Goal: Task Accomplishment & Management: Manage account settings

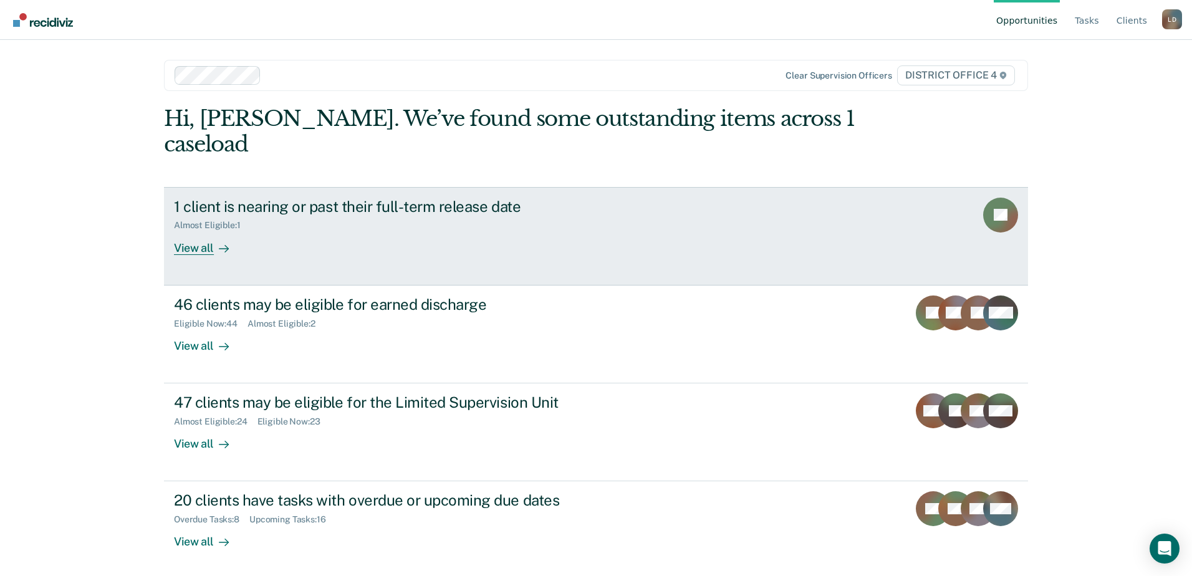
click at [202, 231] on div "View all" at bounding box center [209, 243] width 70 height 24
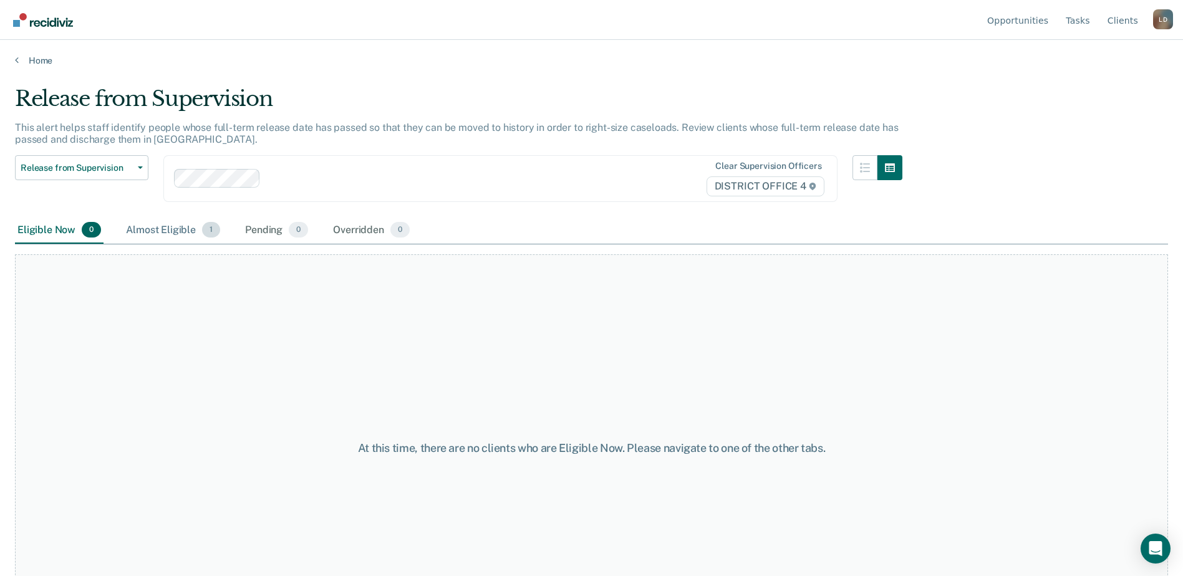
click at [172, 229] on div "Almost Eligible 1" at bounding box center [172, 230] width 99 height 27
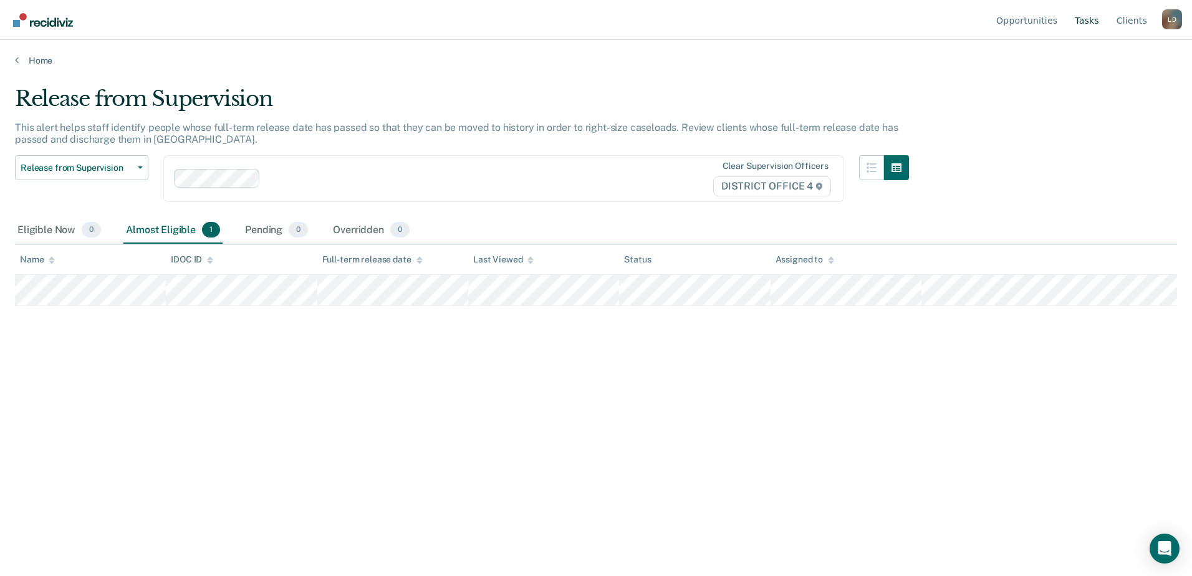
click at [1089, 17] on link "Tasks" at bounding box center [1086, 20] width 29 height 40
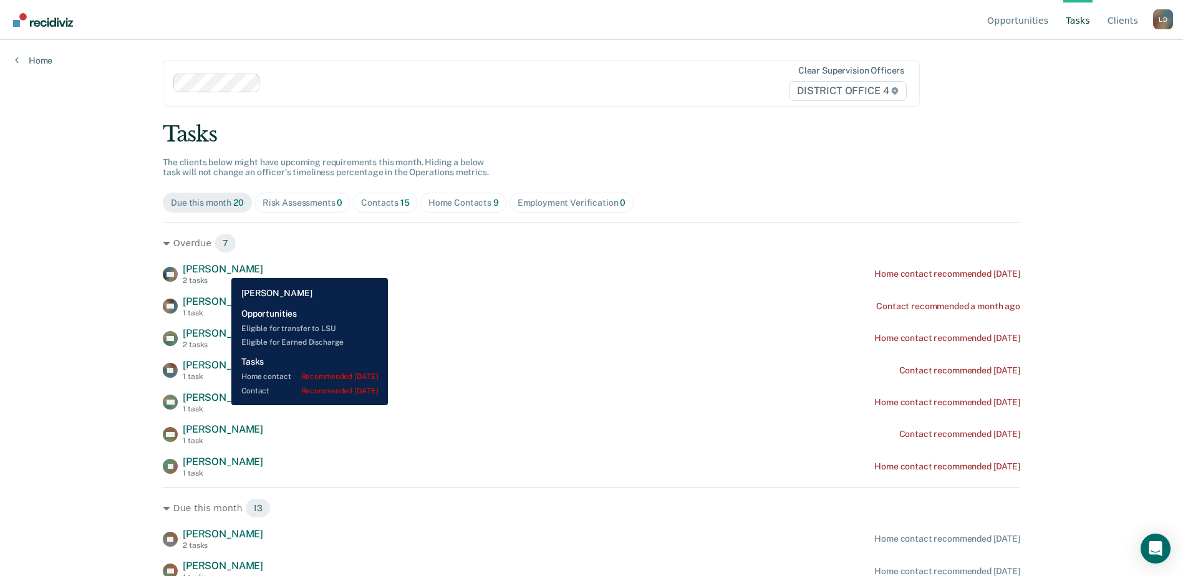
click at [222, 269] on span "[PERSON_NAME]" at bounding box center [223, 269] width 80 height 12
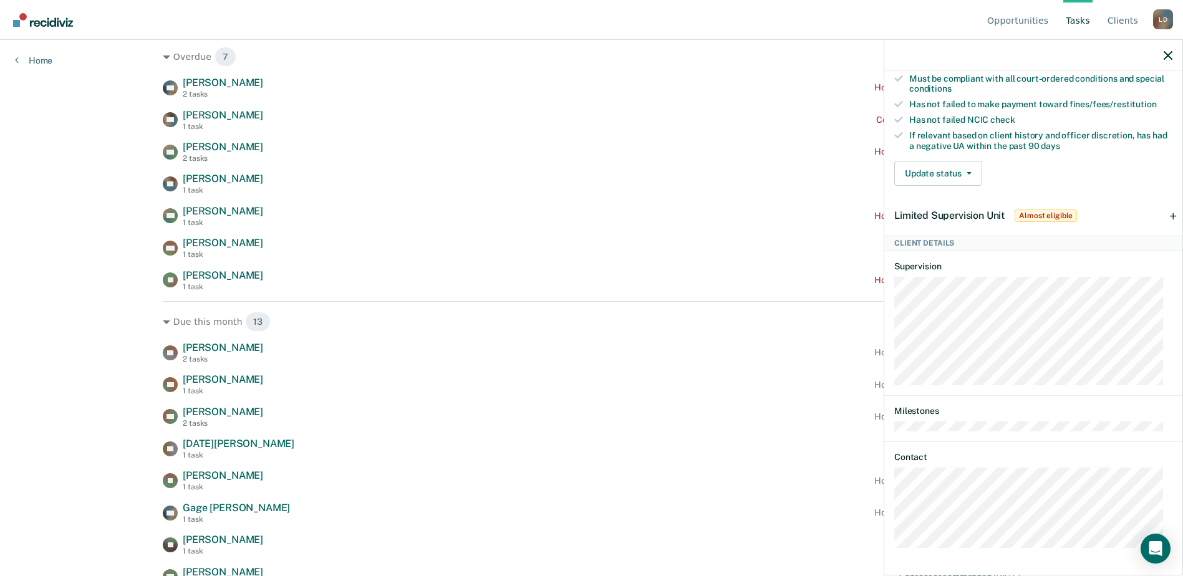
scroll to position [187, 0]
click at [1169, 59] on icon "button" at bounding box center [1167, 55] width 9 height 9
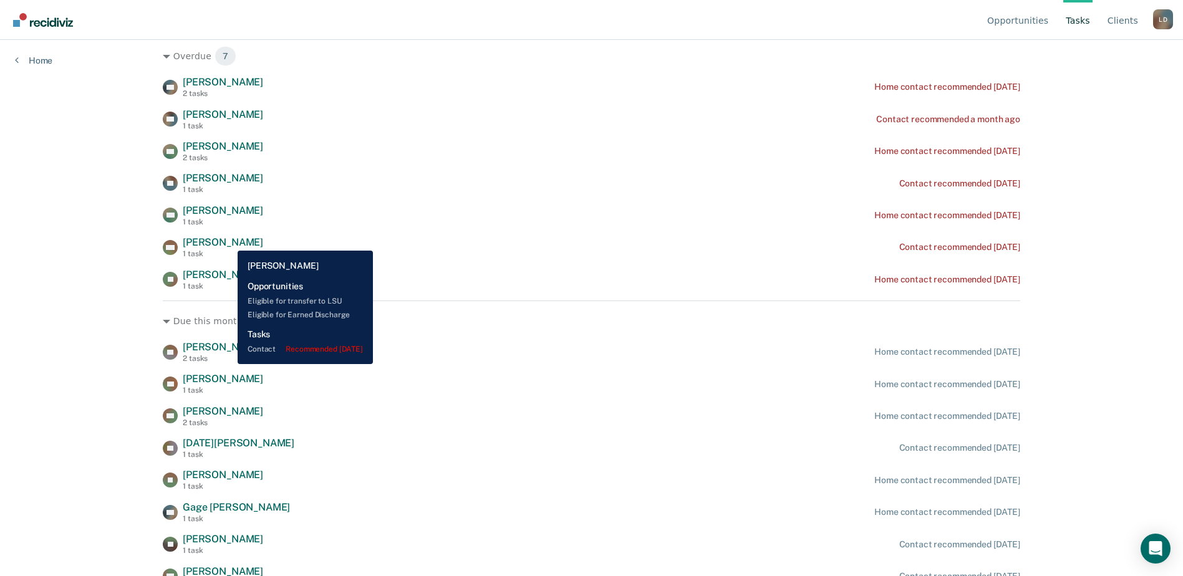
click at [228, 241] on span "[PERSON_NAME]" at bounding box center [223, 242] width 80 height 12
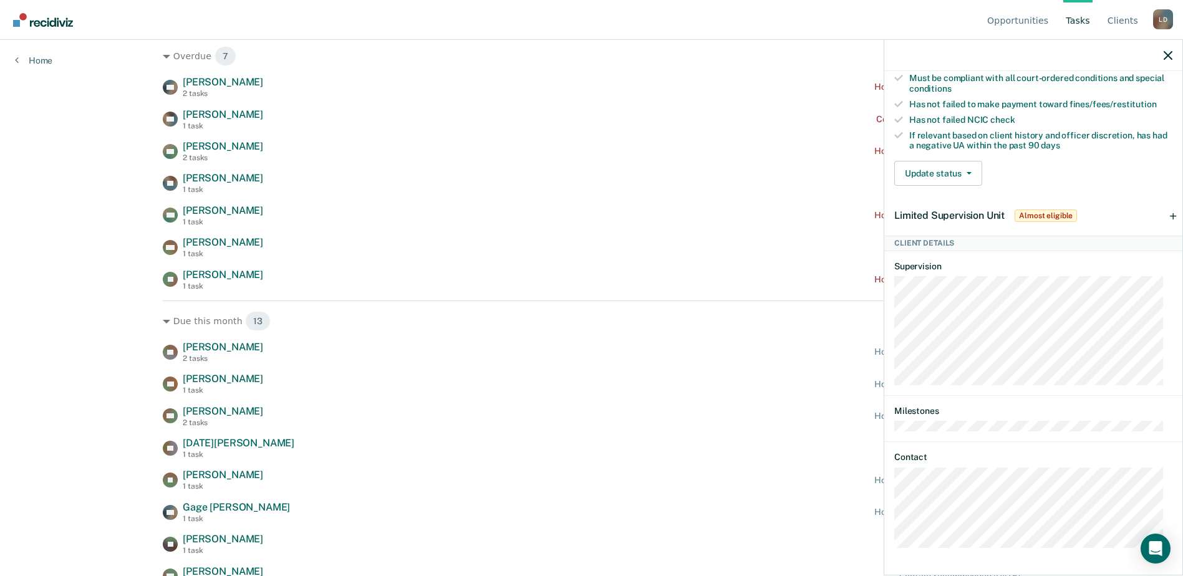
scroll to position [294, 0]
click at [1168, 55] on icon "button" at bounding box center [1167, 55] width 9 height 9
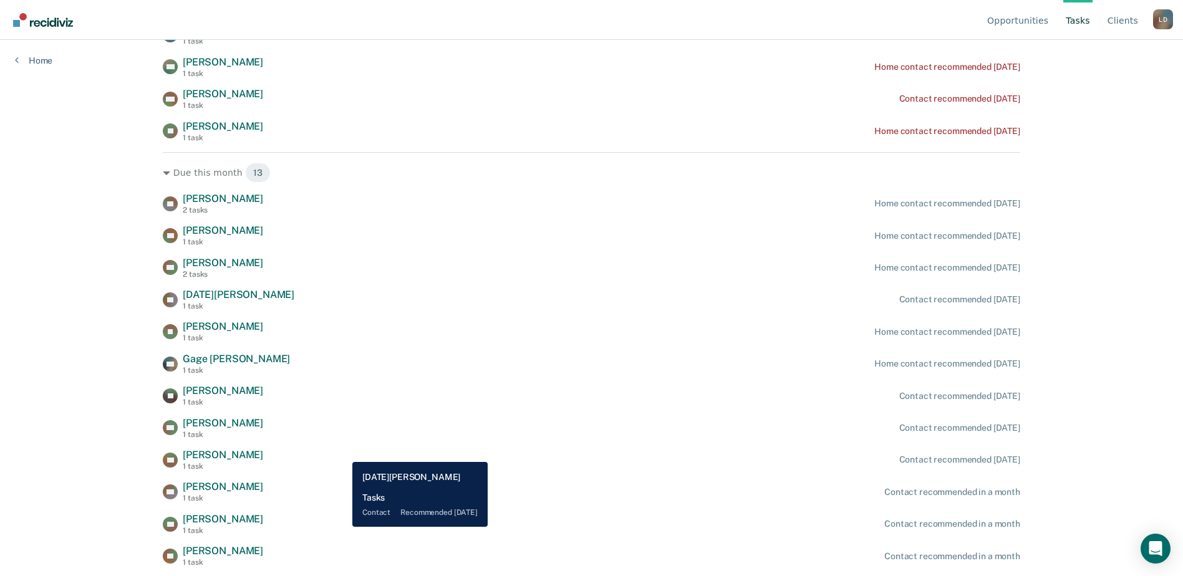
scroll to position [358, 0]
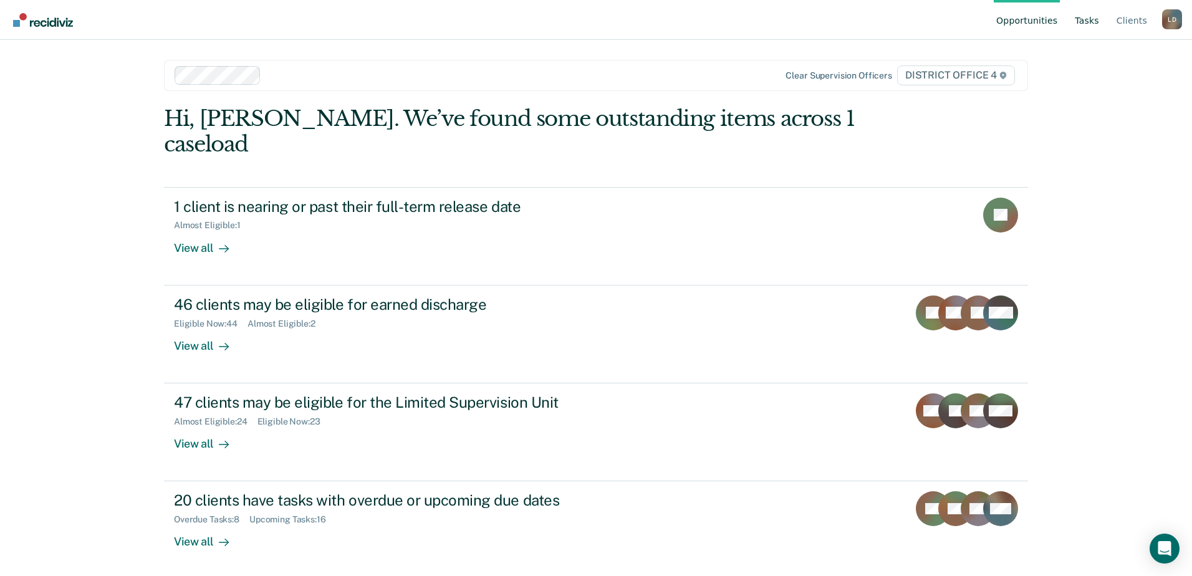
click at [1092, 21] on link "Tasks" at bounding box center [1086, 20] width 29 height 40
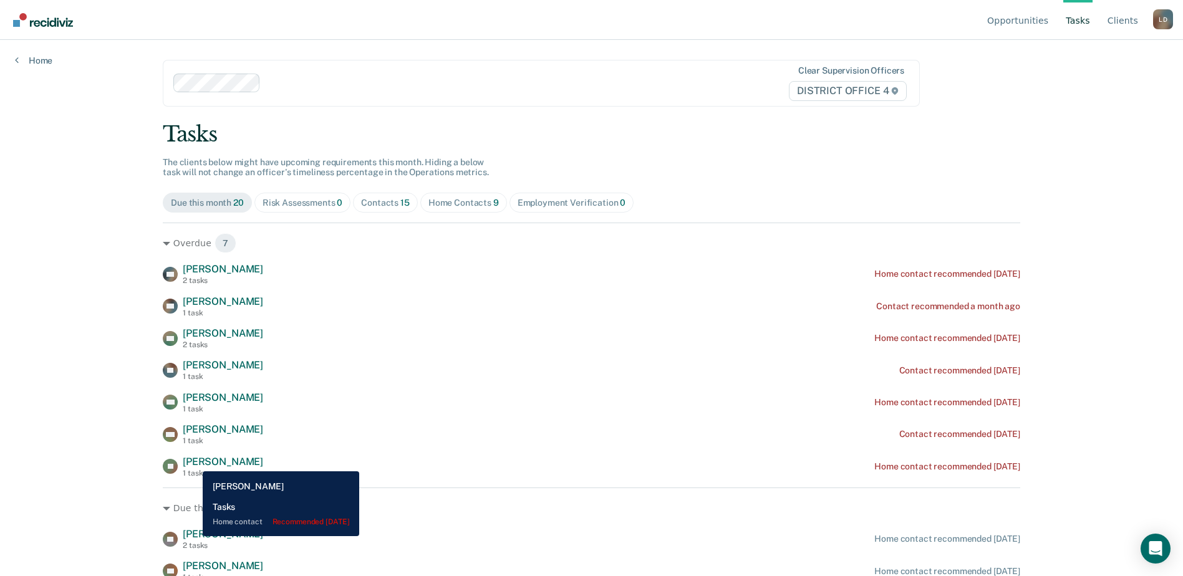
click at [193, 462] on span "[PERSON_NAME]" at bounding box center [223, 462] width 80 height 12
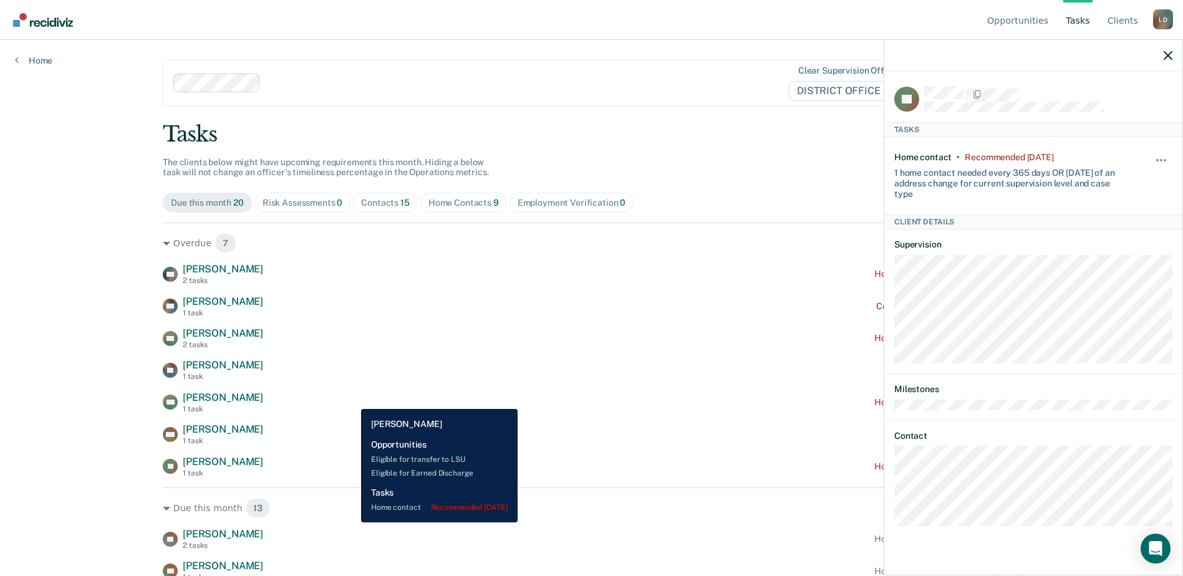
click at [352, 400] on div "KM Kevin Meyer 1 task Home contact recommended 14 days ago" at bounding box center [591, 402] width 857 height 22
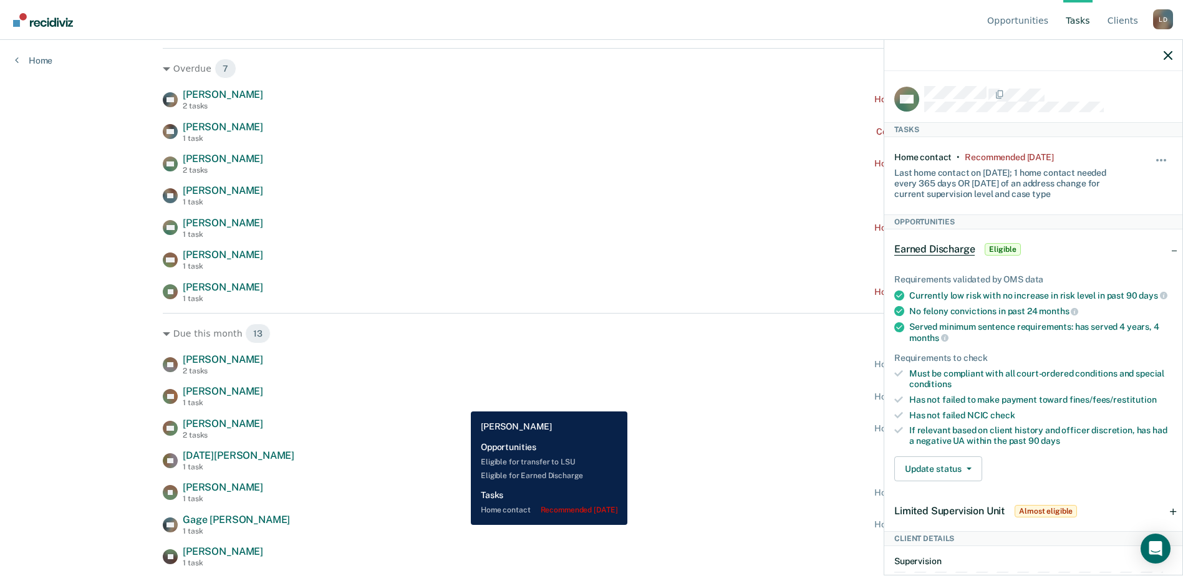
scroll to position [187, 0]
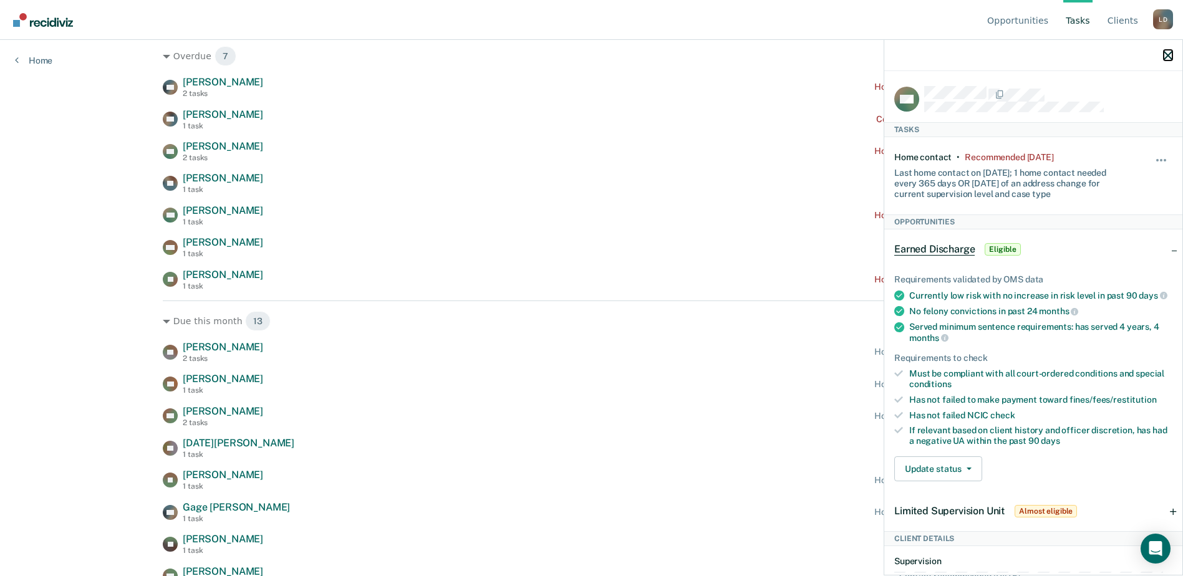
click at [1171, 56] on icon "button" at bounding box center [1167, 55] width 9 height 9
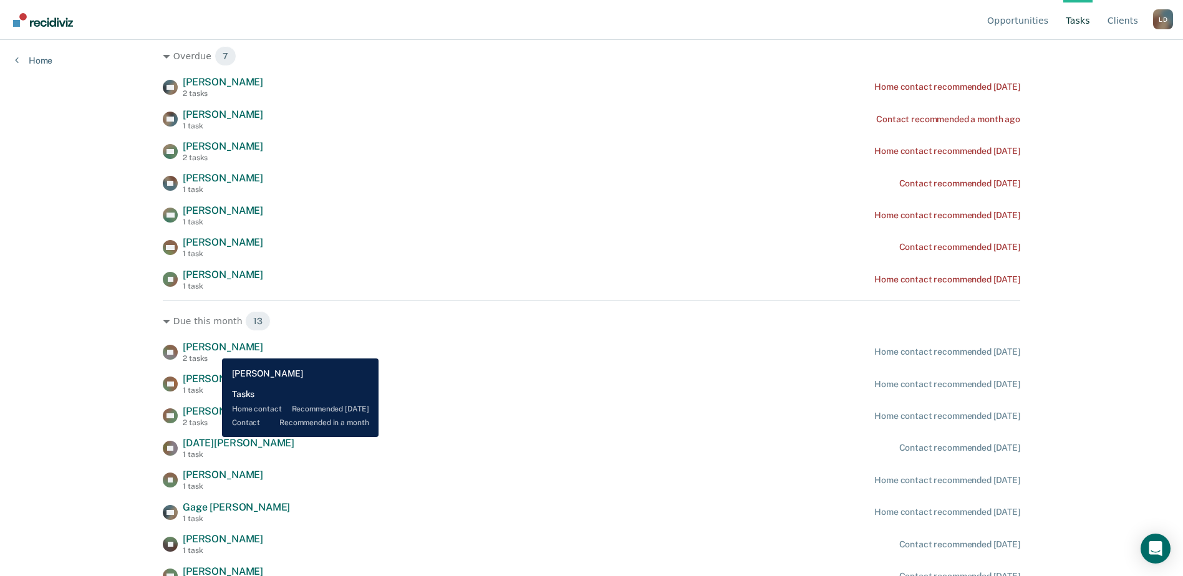
click at [213, 349] on span "[PERSON_NAME]" at bounding box center [223, 347] width 80 height 12
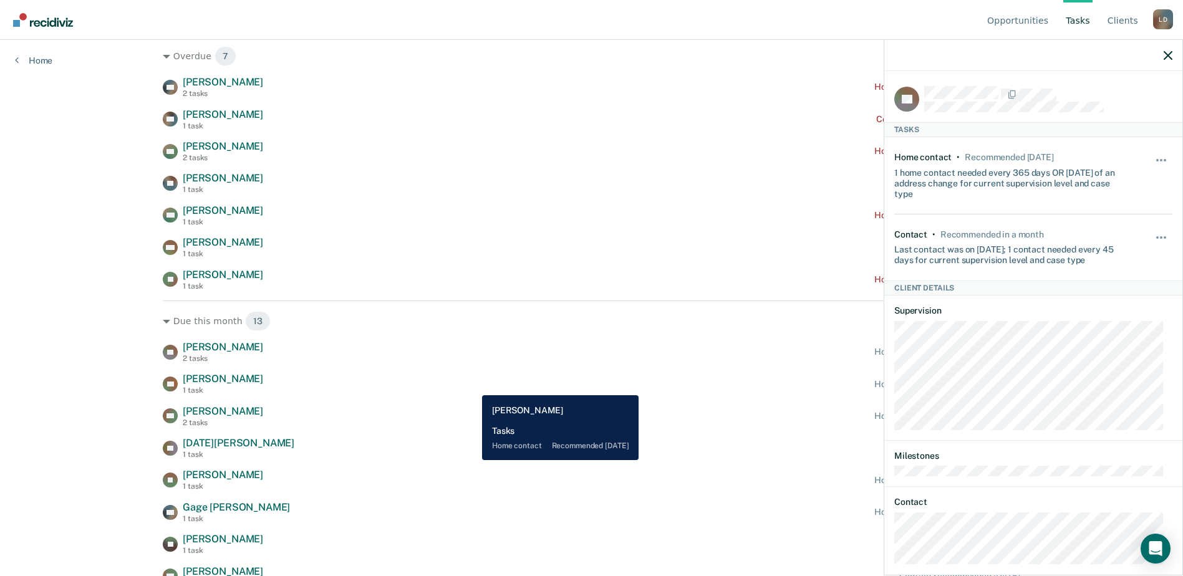
click at [473, 386] on div "AB Amanda Baker 1 task Home contact recommended in 10 days" at bounding box center [591, 384] width 857 height 22
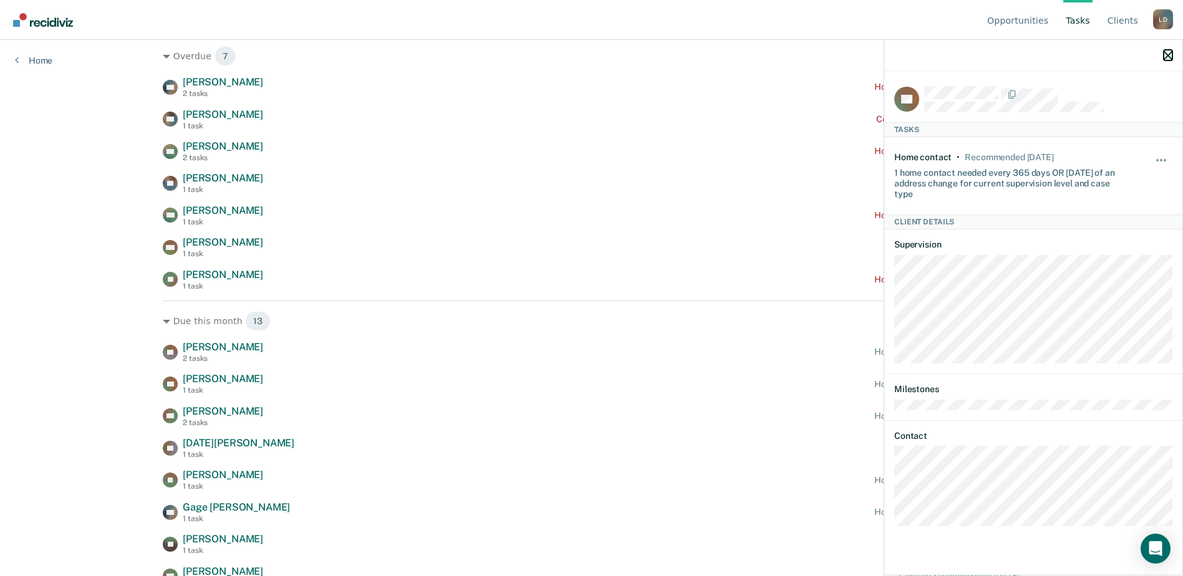
click at [1165, 57] on icon "button" at bounding box center [1167, 55] width 9 height 9
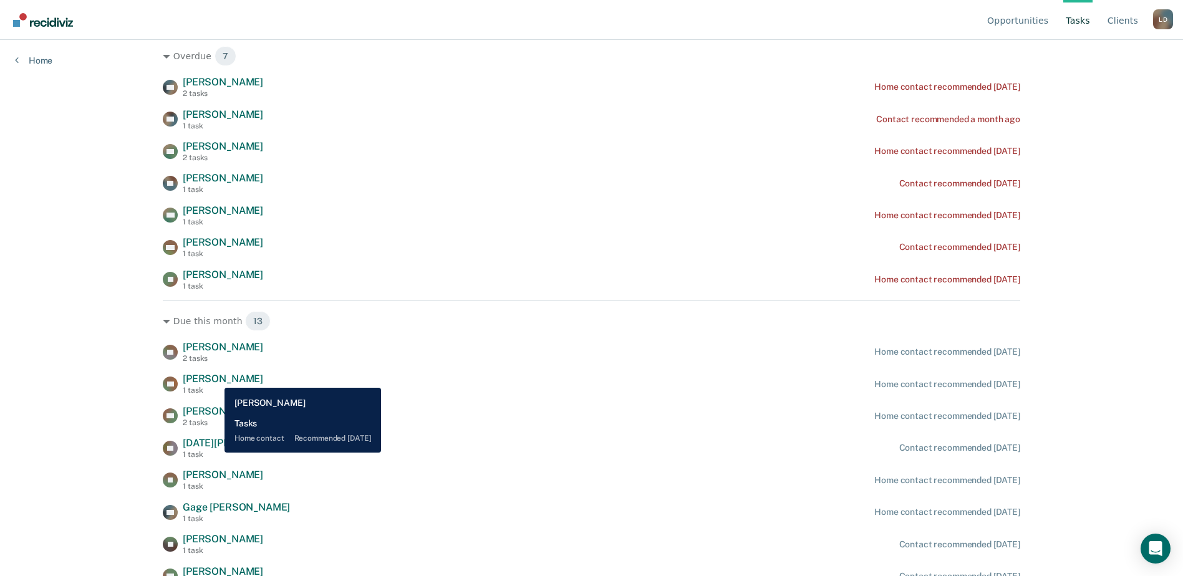
click at [215, 378] on span "[PERSON_NAME]" at bounding box center [223, 379] width 80 height 12
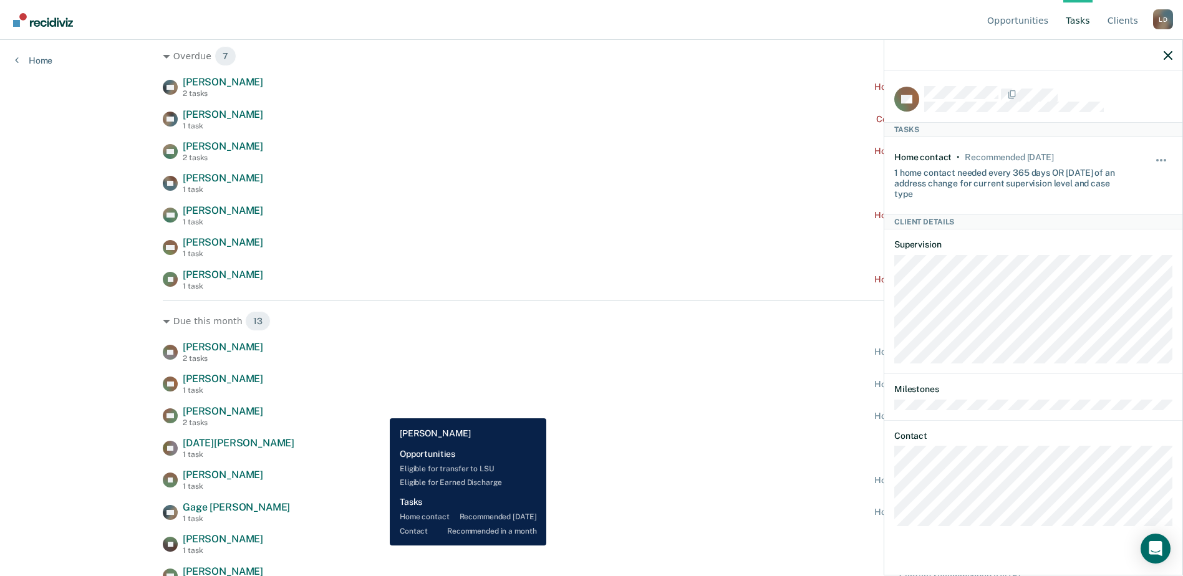
click at [380, 409] on div "AG Andrew Gruber 2 tasks Home contact recommended in 16 days" at bounding box center [591, 416] width 857 height 22
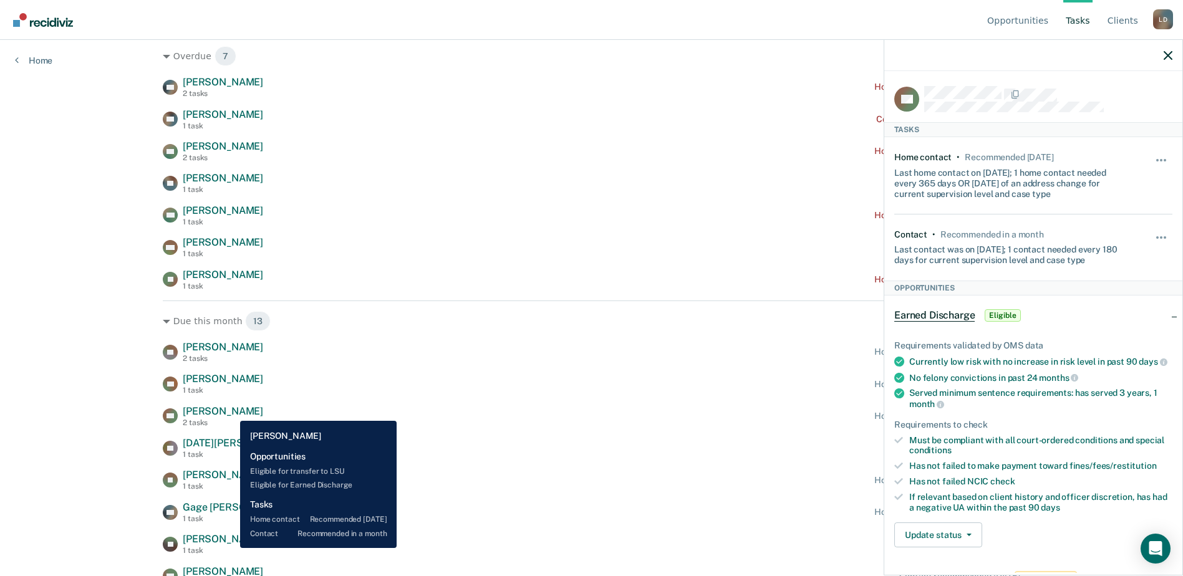
click at [231, 411] on span "[PERSON_NAME]" at bounding box center [223, 411] width 80 height 12
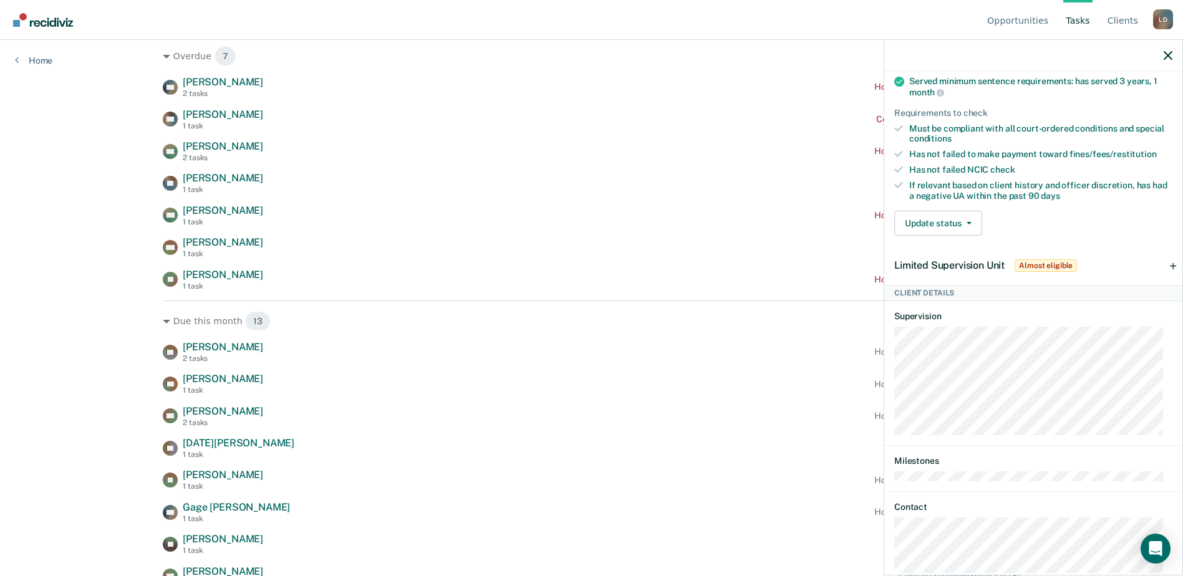
scroll to position [371, 0]
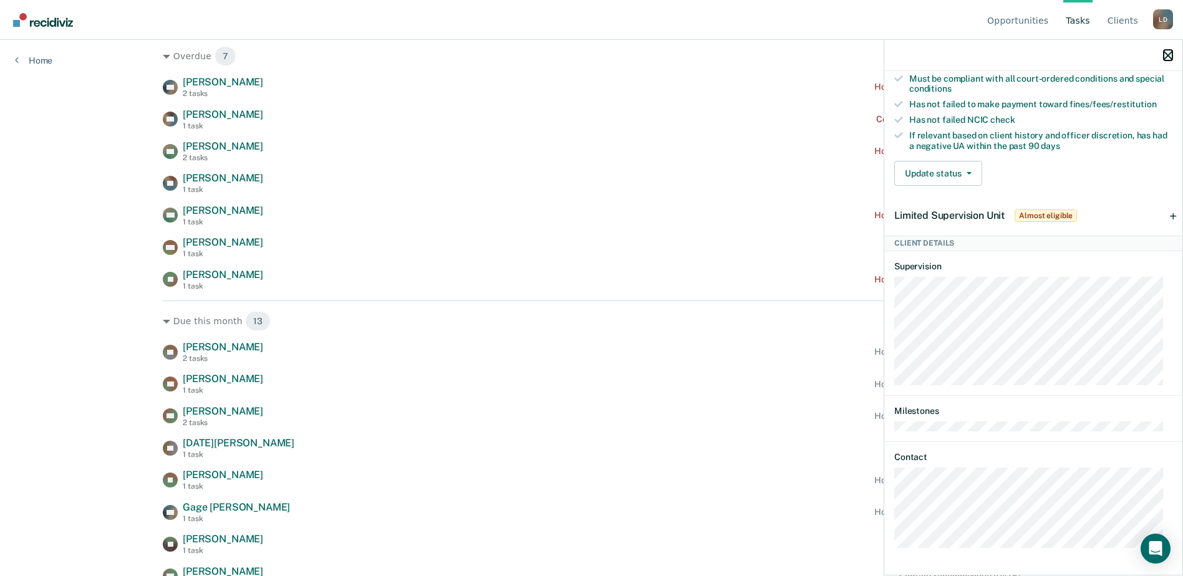
click at [1169, 50] on button "button" at bounding box center [1167, 55] width 9 height 11
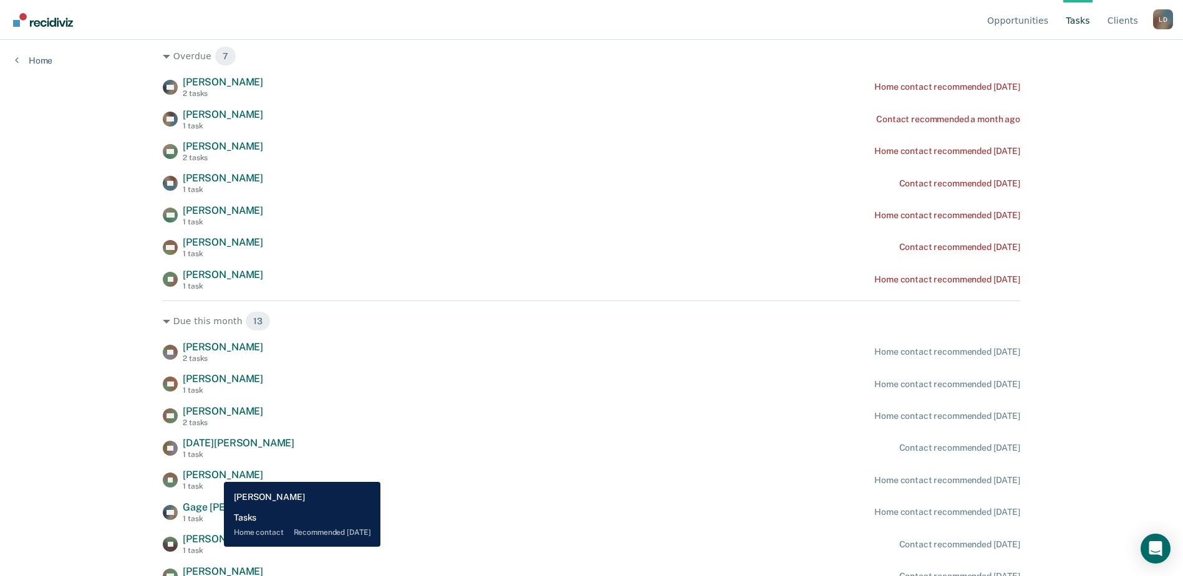
click at [214, 473] on span "[PERSON_NAME]" at bounding box center [223, 475] width 80 height 12
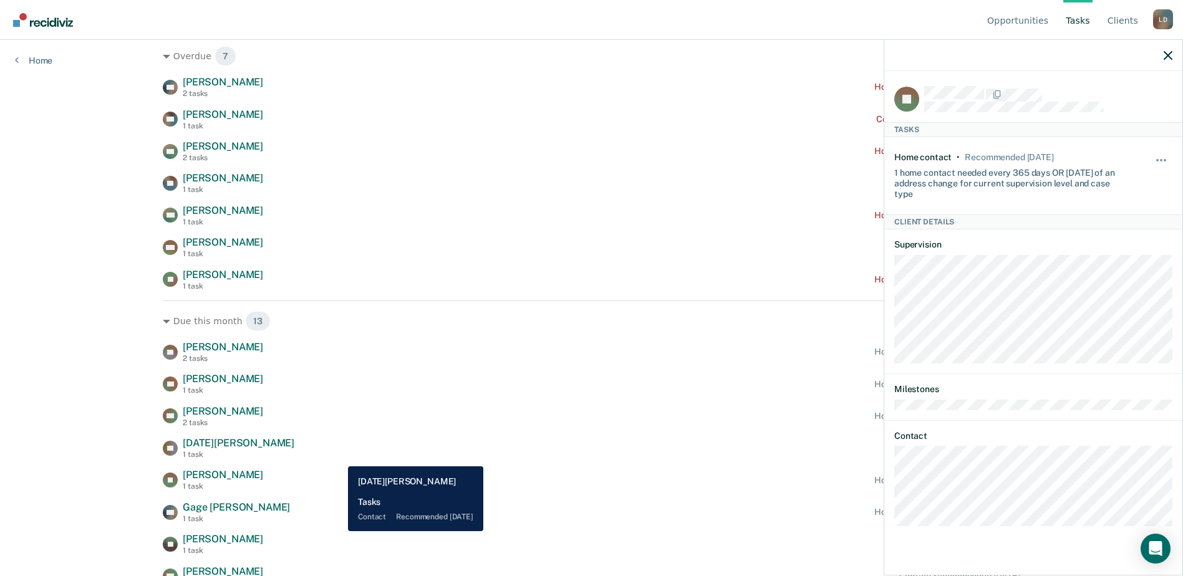
click at [338, 457] on div "LD Lucia Dillard 1 task Contact recommended in 16 days" at bounding box center [591, 448] width 857 height 22
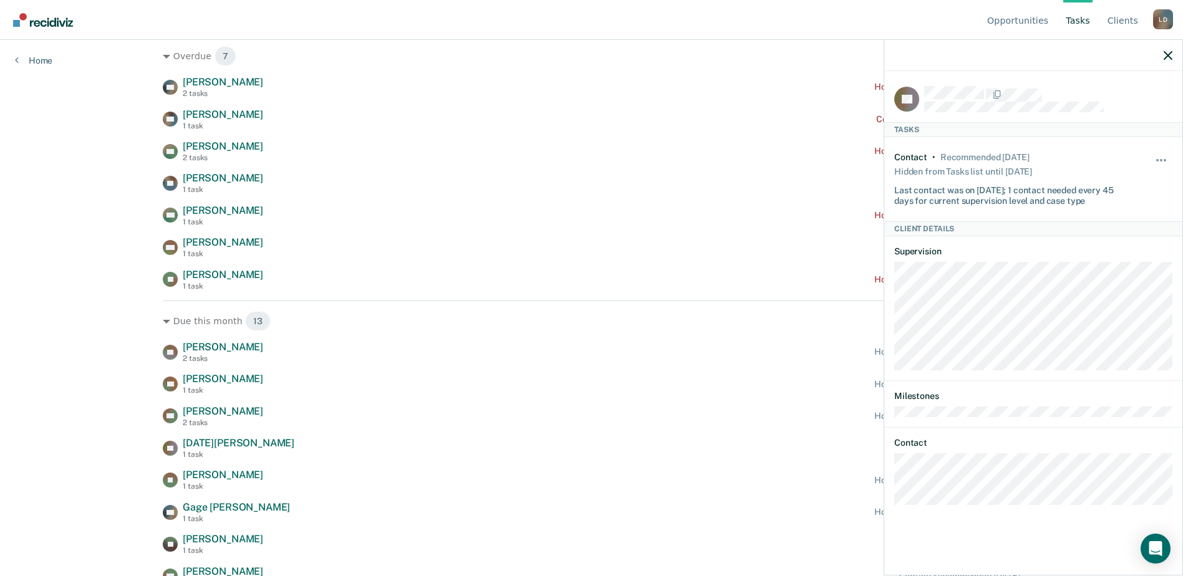
click at [1173, 54] on div at bounding box center [1033, 55] width 298 height 31
click at [1165, 55] on icon "button" at bounding box center [1167, 55] width 9 height 9
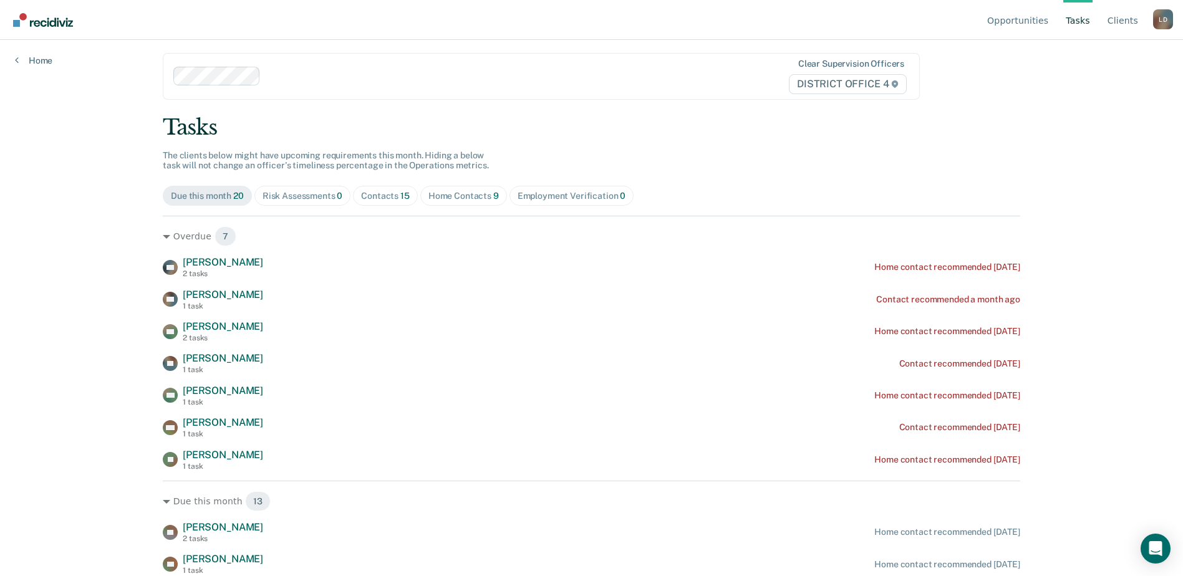
scroll to position [0, 0]
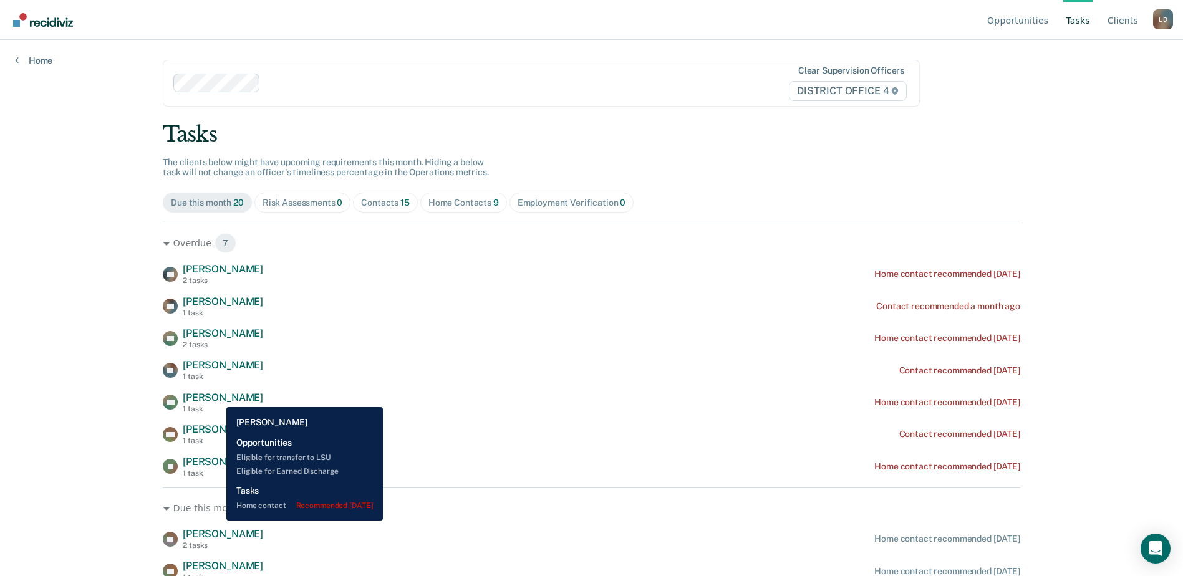
click at [217, 398] on span "[PERSON_NAME]" at bounding box center [223, 397] width 80 height 12
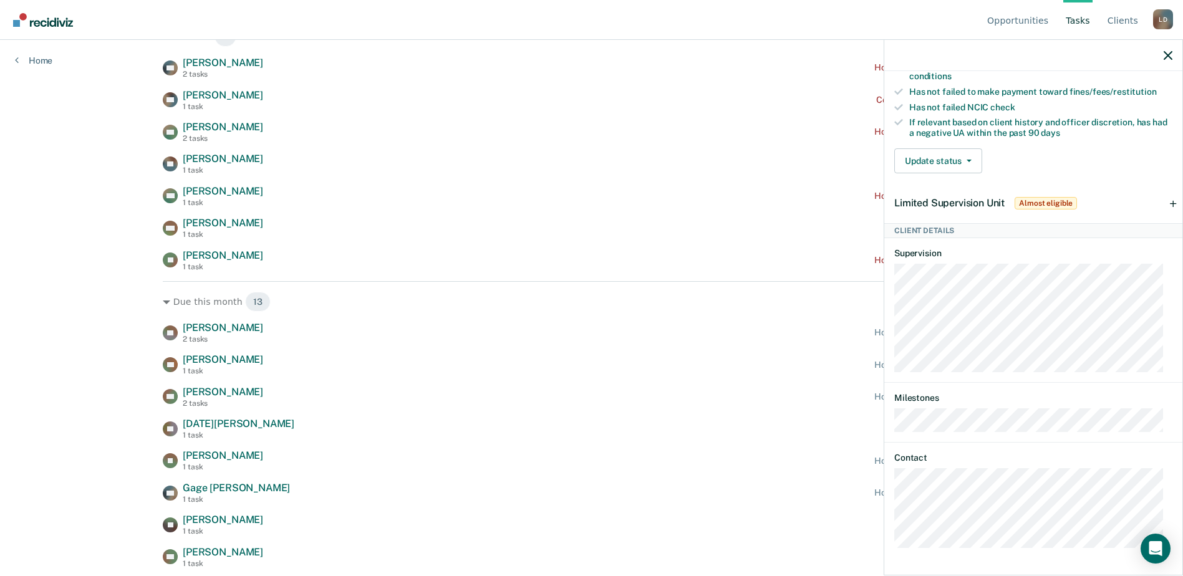
scroll to position [249, 0]
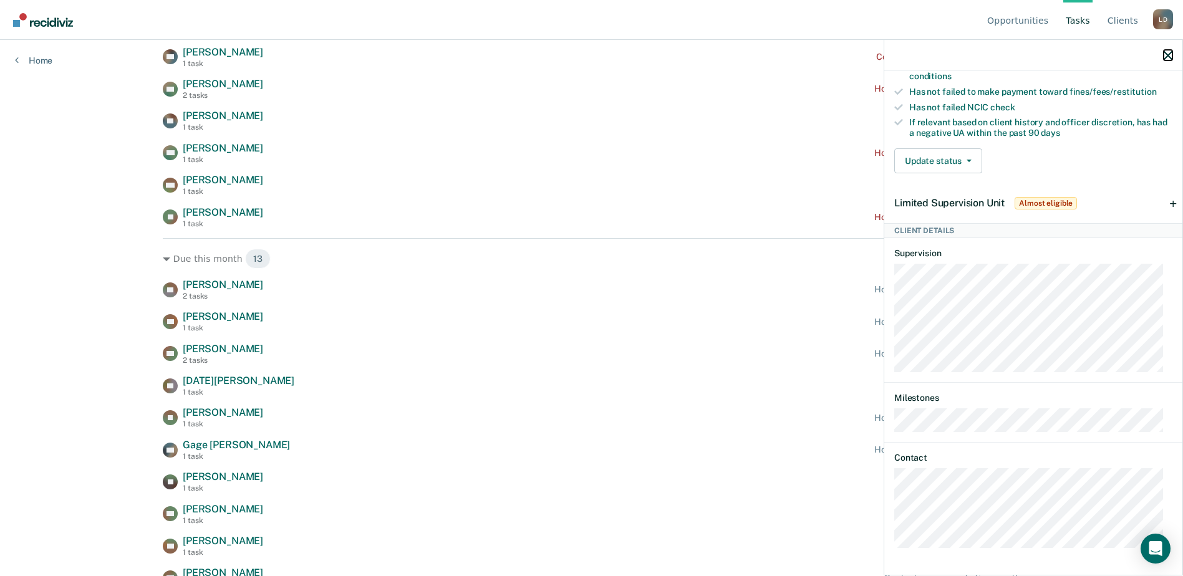
click at [1166, 54] on icon "button" at bounding box center [1167, 55] width 9 height 9
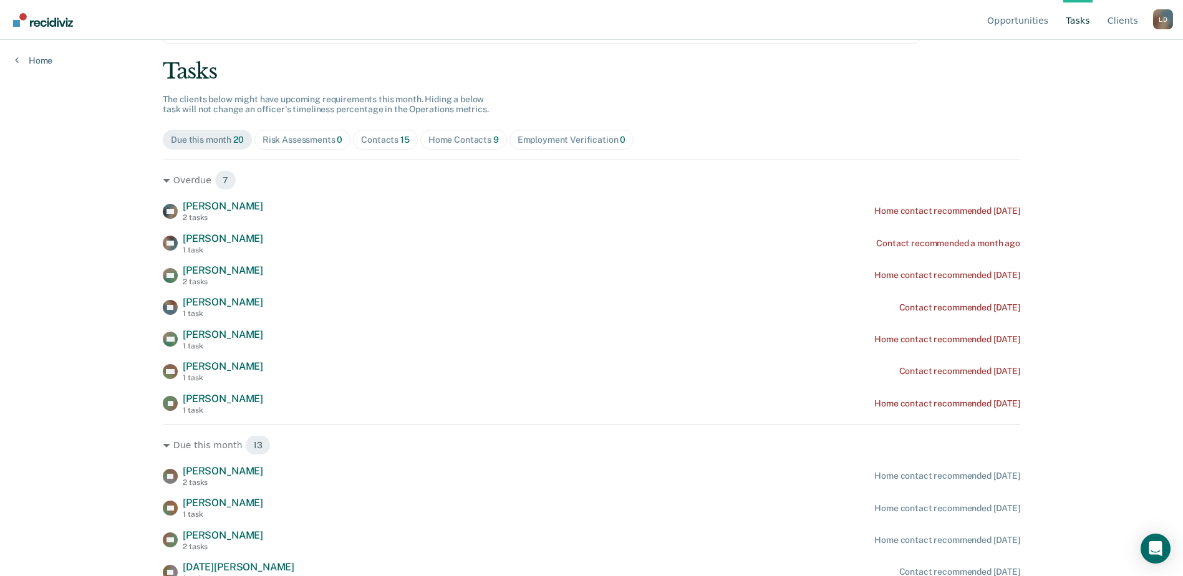
scroll to position [62, 0]
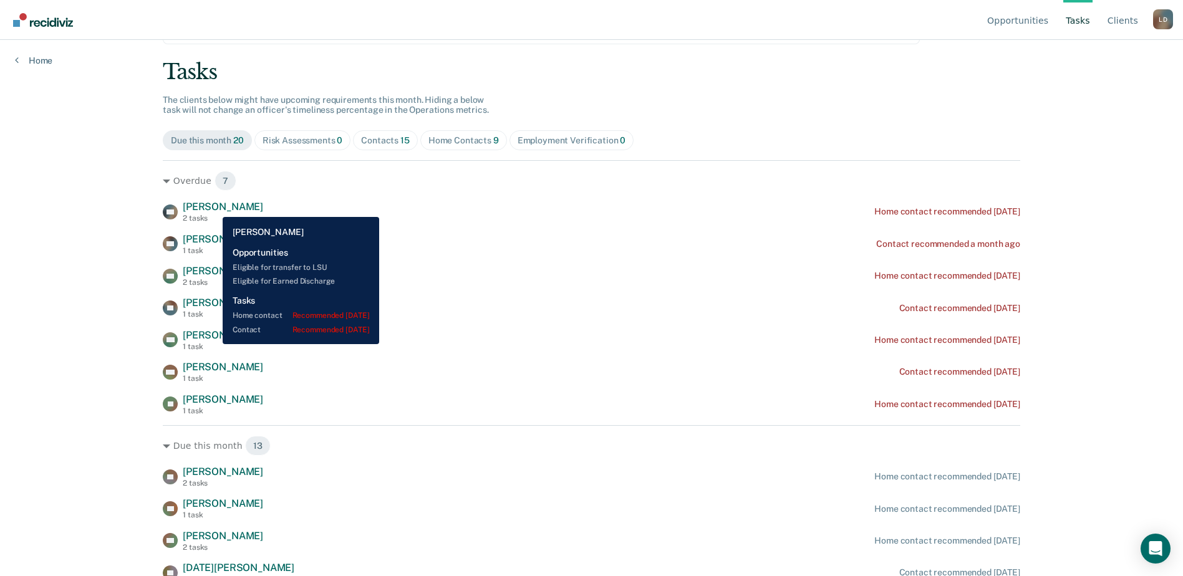
click at [213, 208] on span "[PERSON_NAME]" at bounding box center [223, 207] width 80 height 12
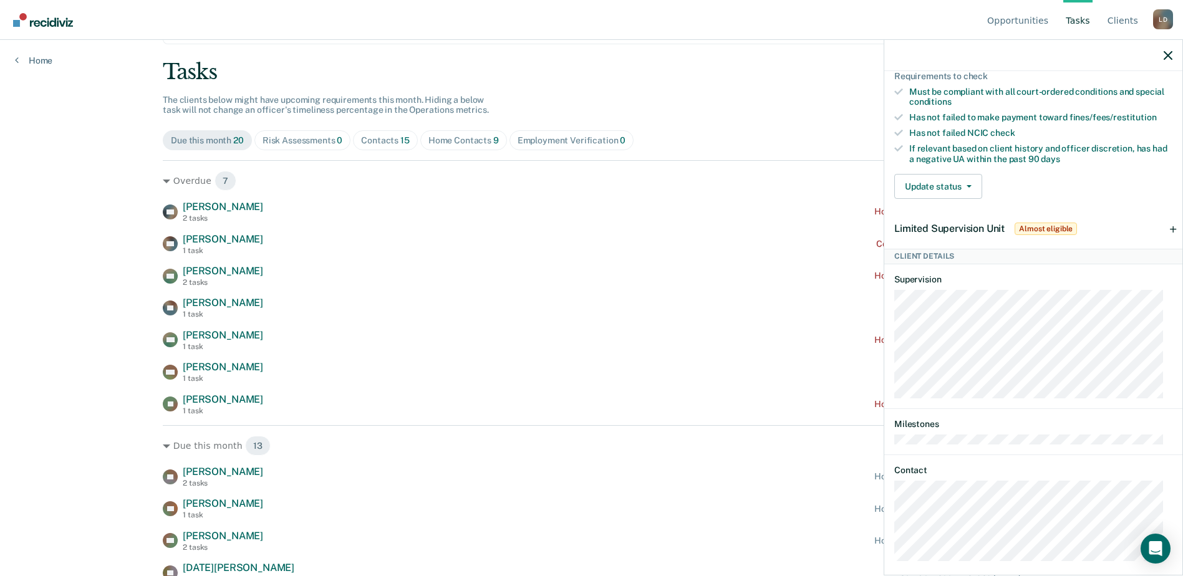
scroll to position [371, 0]
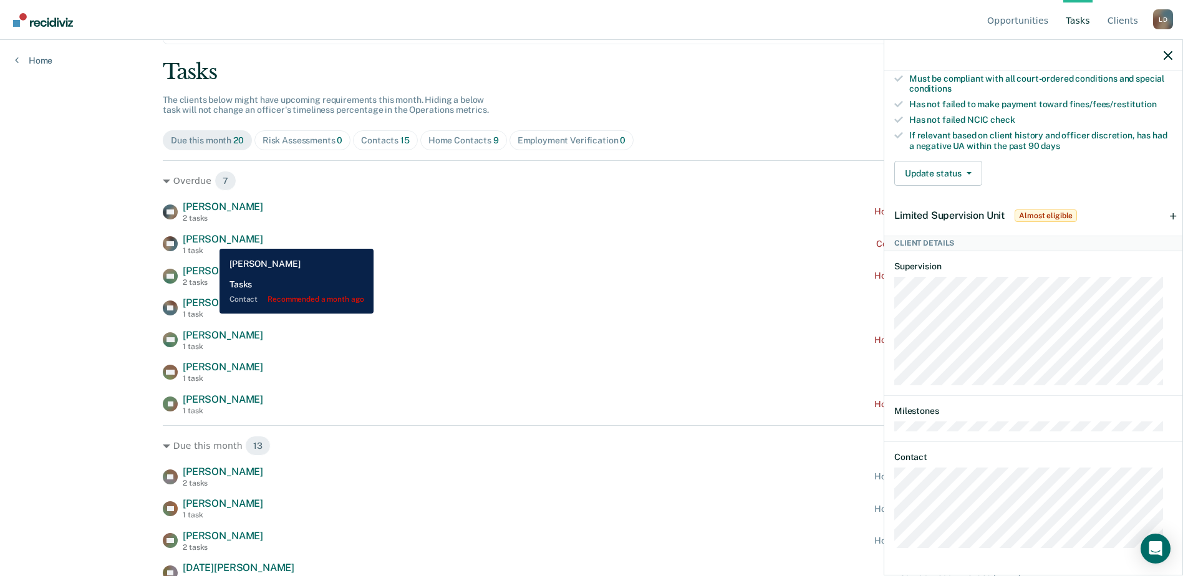
click at [210, 239] on span "[PERSON_NAME]" at bounding box center [223, 239] width 80 height 12
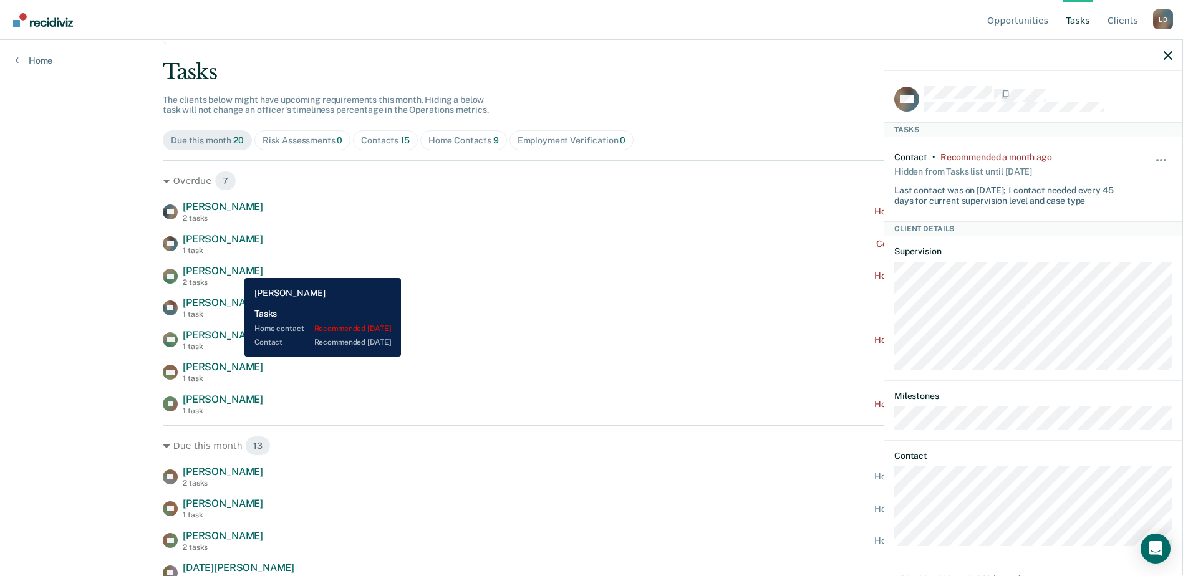
click at [235, 269] on span "[PERSON_NAME]" at bounding box center [223, 271] width 80 height 12
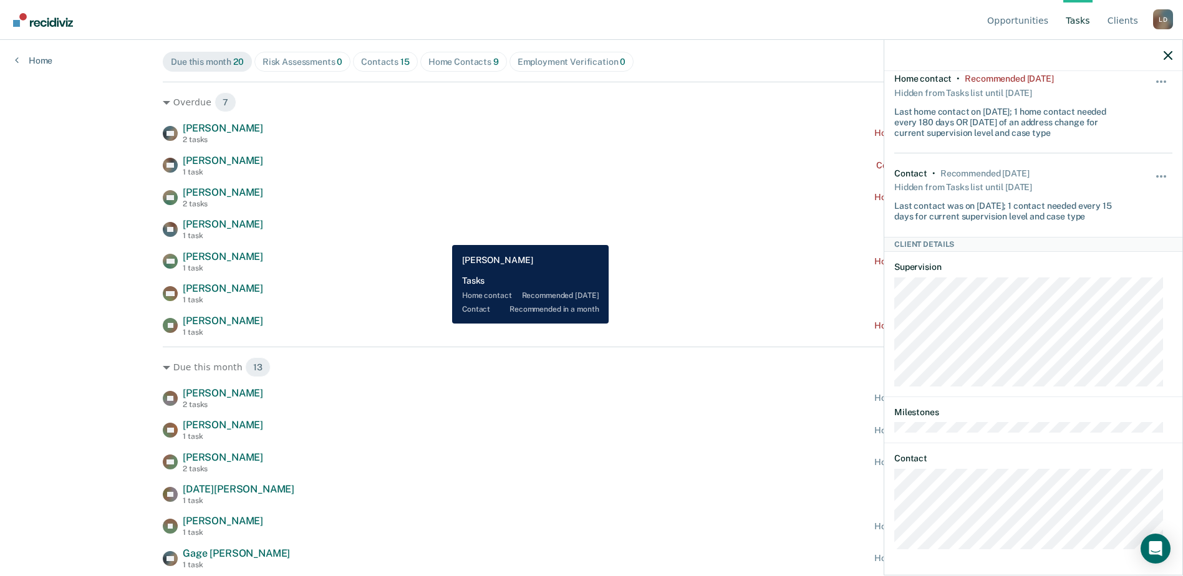
scroll to position [125, 0]
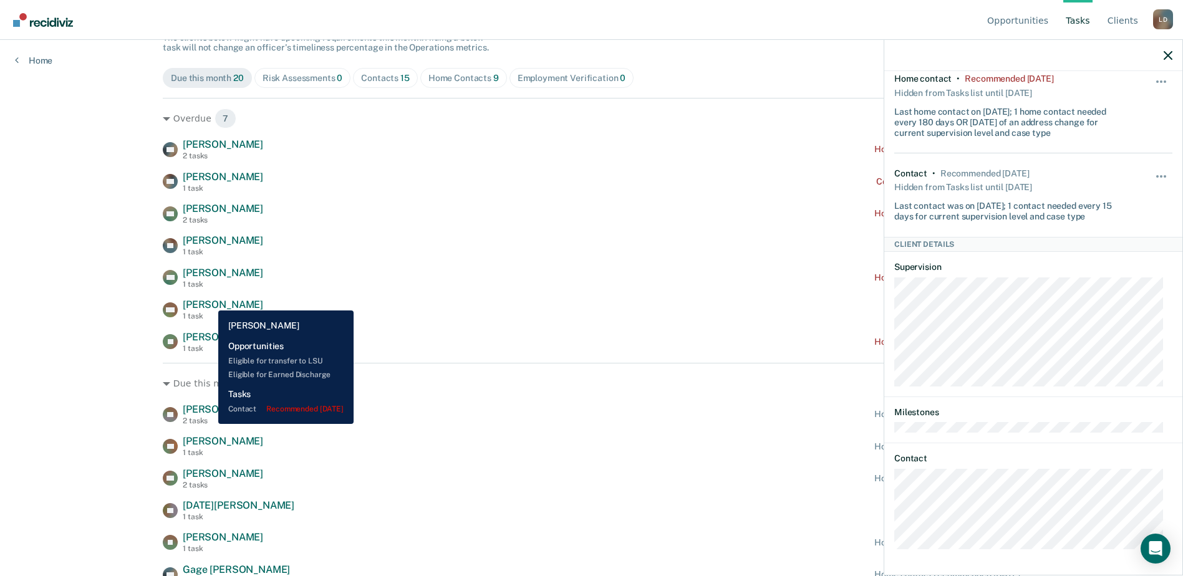
click at [209, 301] on span "[PERSON_NAME]" at bounding box center [223, 305] width 80 height 12
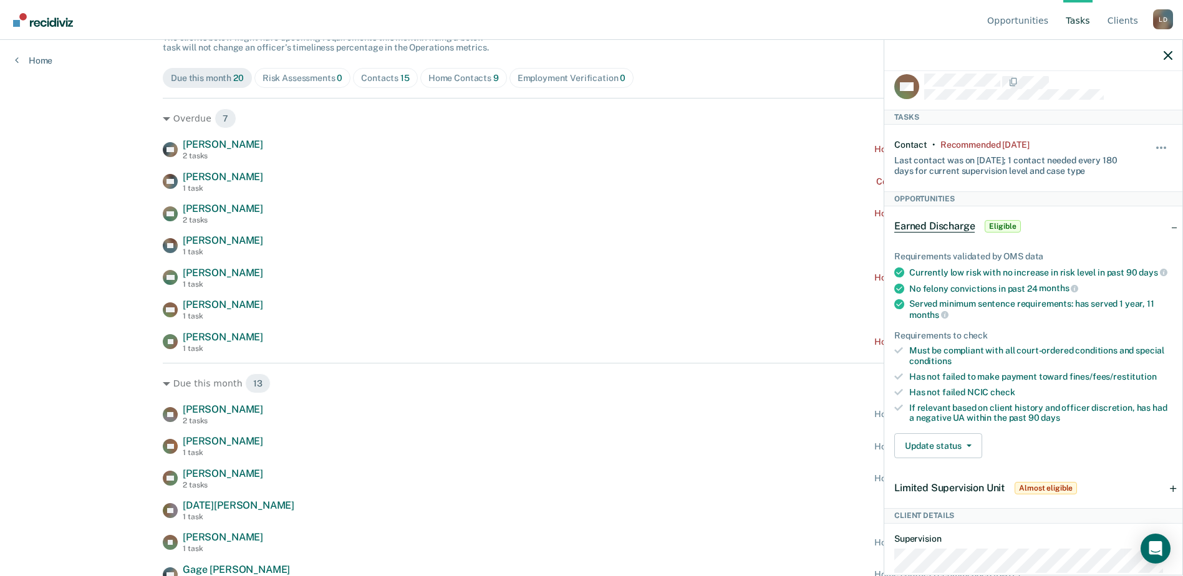
scroll to position [0, 0]
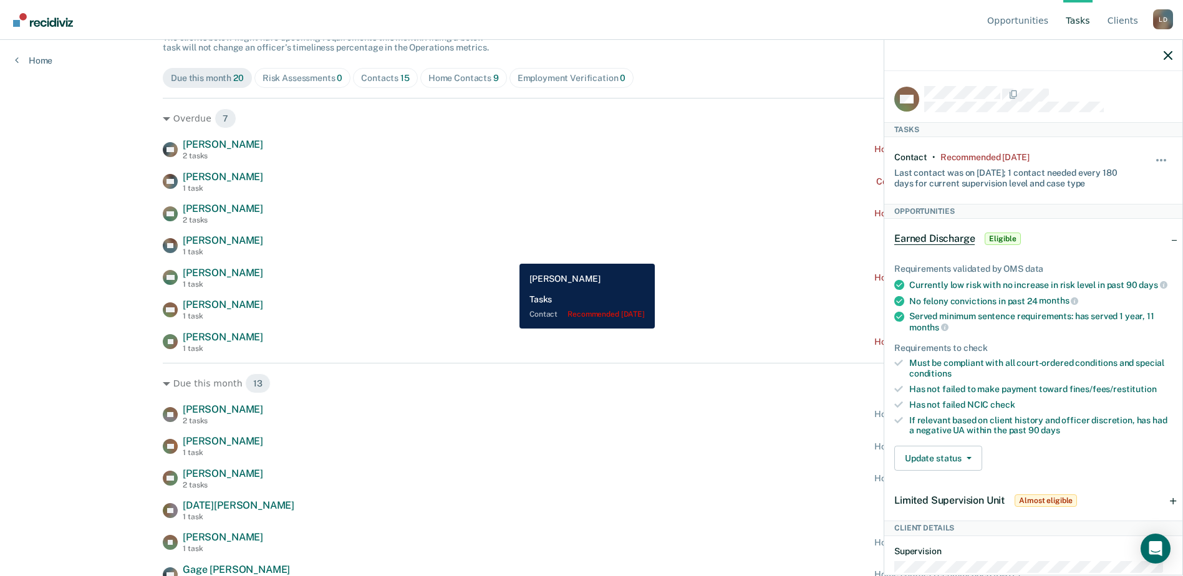
click at [510, 254] on div "EP Eric Padilla 1 task Contact recommended 19 days ago" at bounding box center [591, 245] width 857 height 22
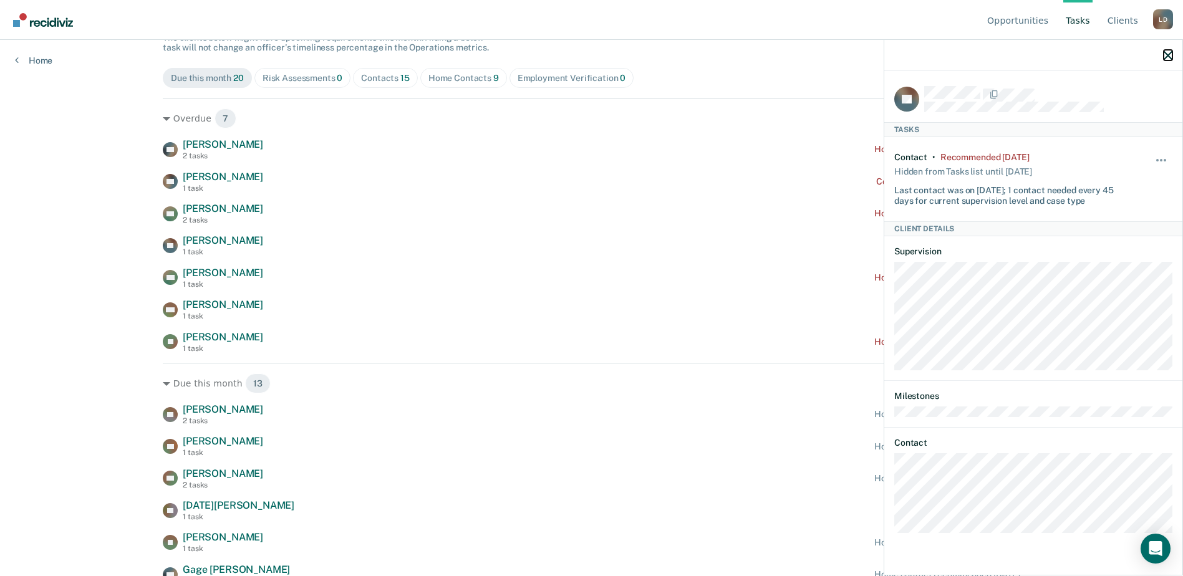
click at [1167, 56] on icon "button" at bounding box center [1167, 55] width 9 height 9
